Goal: Check status: Check status

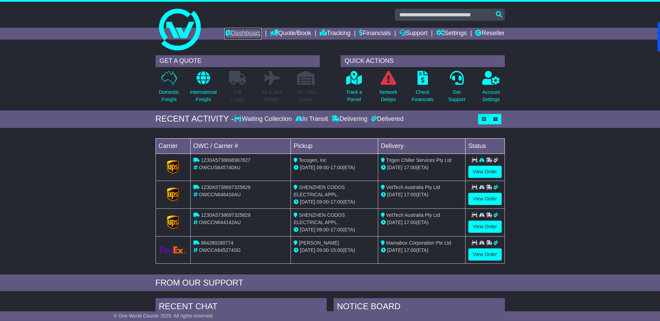
click at [243, 32] on link "Dashboard" at bounding box center [242, 34] width 37 height 12
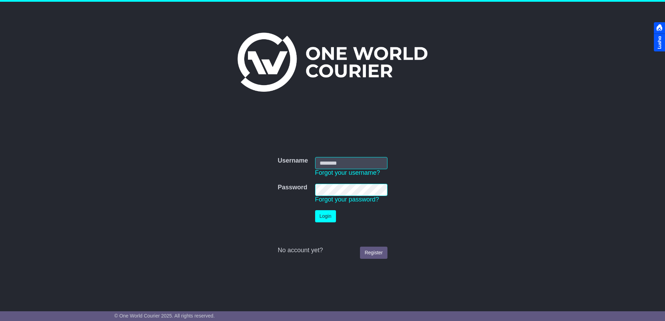
type input "**********"
click at [326, 216] on button "Login" at bounding box center [325, 216] width 21 height 12
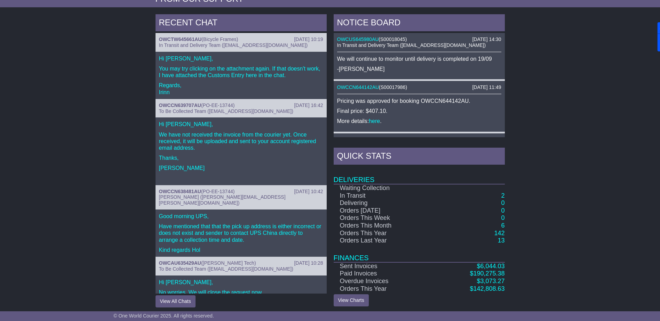
scroll to position [288, 0]
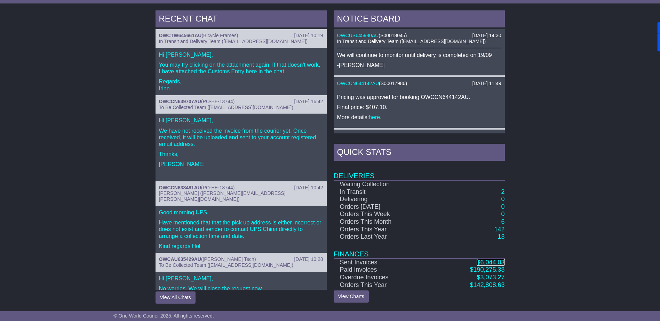
click at [492, 259] on link "$ 6,044.03" at bounding box center [491, 262] width 28 height 7
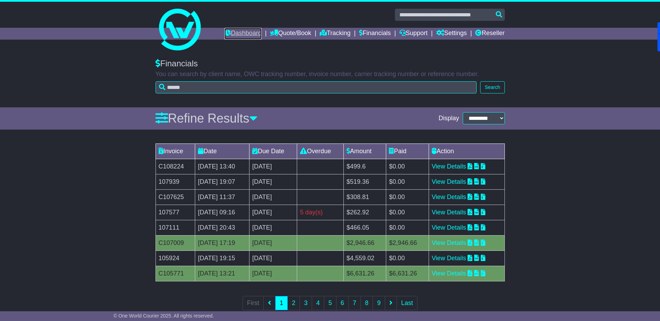
click at [241, 33] on link "Dashboard" at bounding box center [242, 34] width 37 height 12
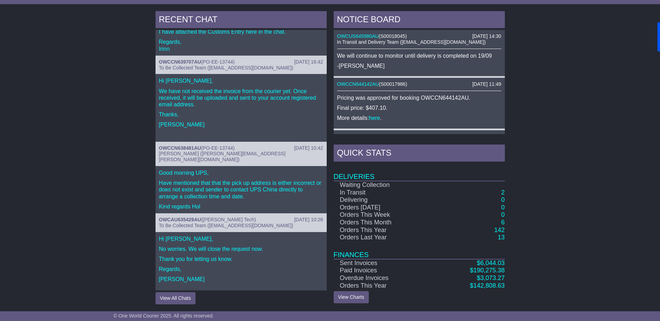
scroll to position [288, 0]
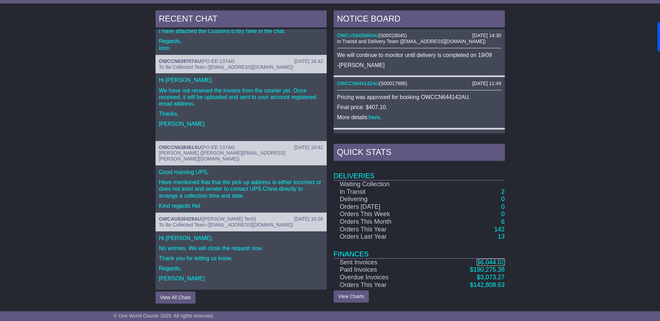
click at [490, 263] on span "6,044.03" at bounding box center [492, 262] width 24 height 7
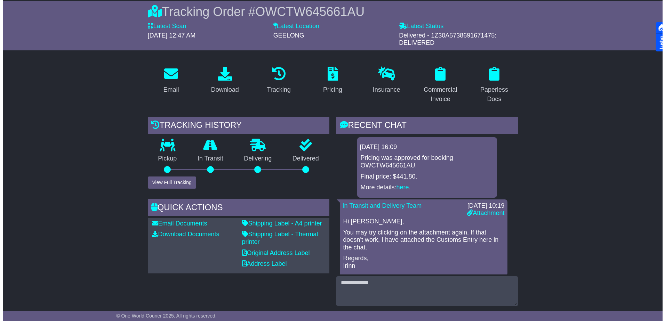
scroll to position [58, 0]
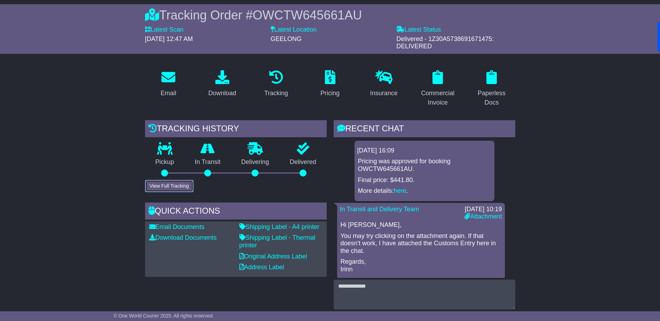
click at [182, 188] on button "View Full Tracking" at bounding box center [169, 186] width 48 height 12
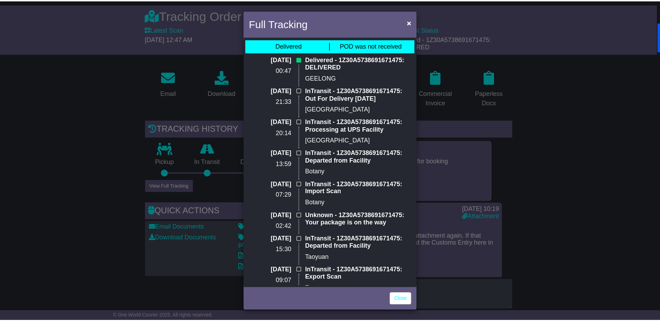
scroll to position [0, 0]
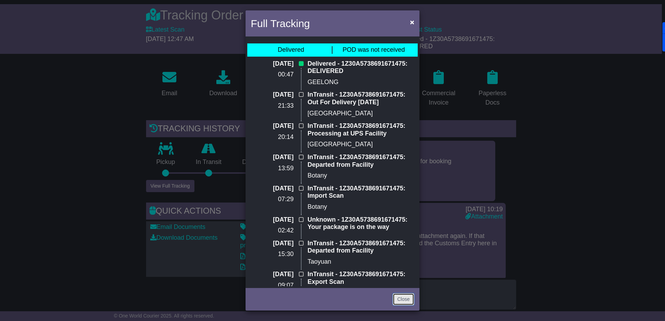
drag, startPoint x: 401, startPoint y: 301, endPoint x: 305, endPoint y: 271, distance: 101.1
click at [401, 301] on link "Close" at bounding box center [404, 300] width 22 height 12
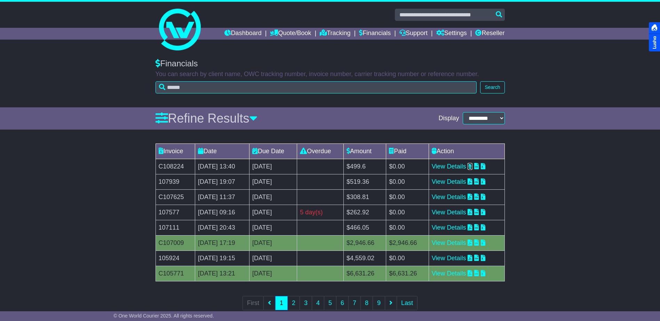
click at [472, 166] on icon at bounding box center [469, 166] width 5 height 6
click at [245, 31] on link "Dashboard" at bounding box center [242, 34] width 37 height 12
